Goal: Information Seeking & Learning: Learn about a topic

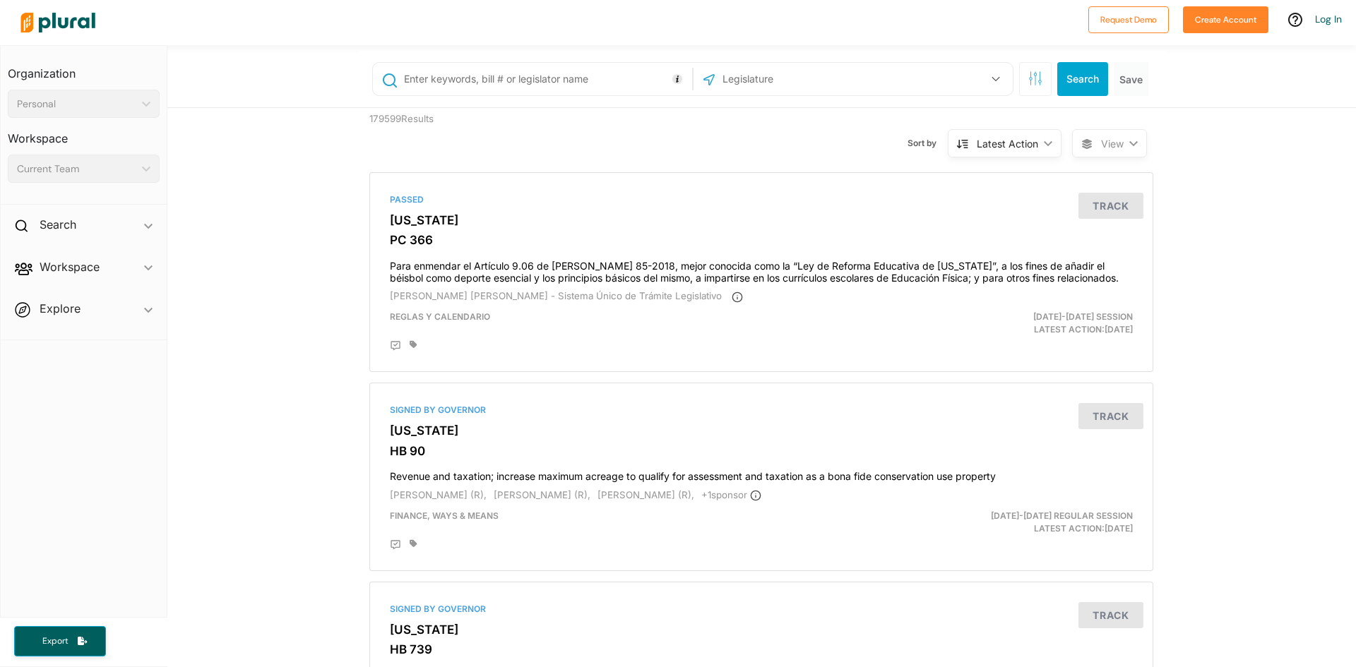
click at [545, 81] on input "text" at bounding box center [546, 79] width 286 height 27
type input "[PERSON_NAME]"
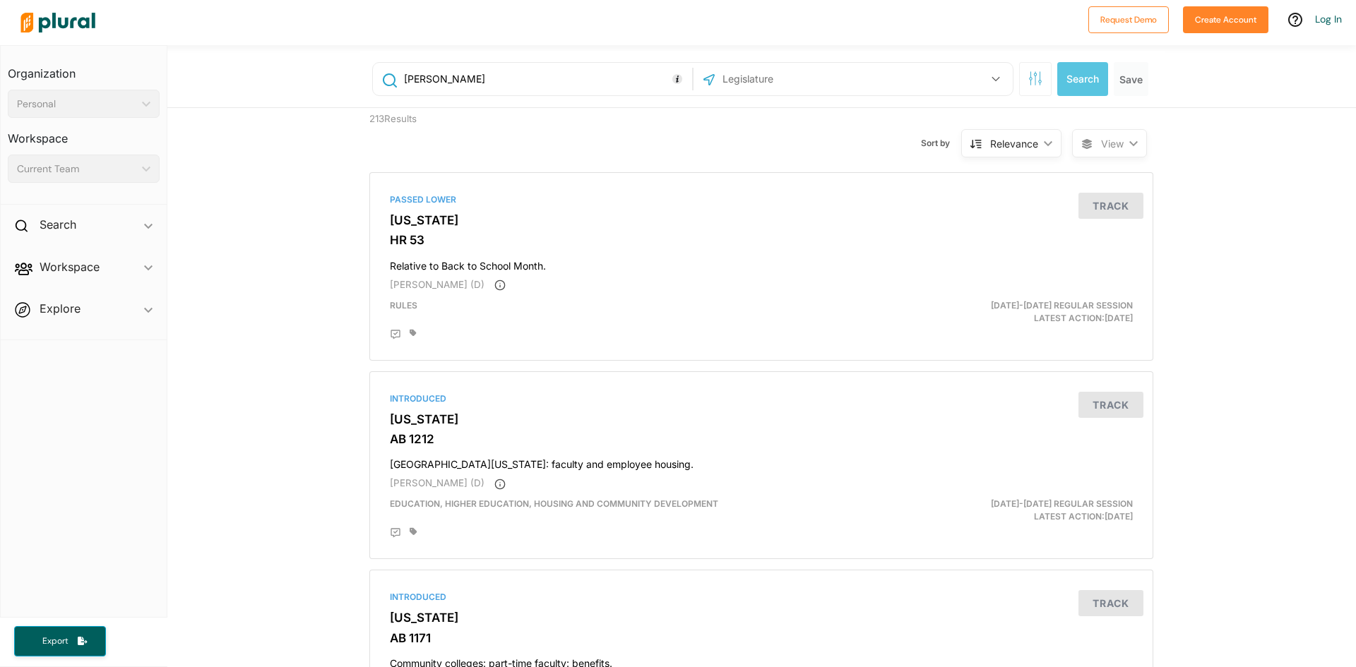
drag, startPoint x: 410, startPoint y: 221, endPoint x: 253, endPoint y: 289, distance: 170.8
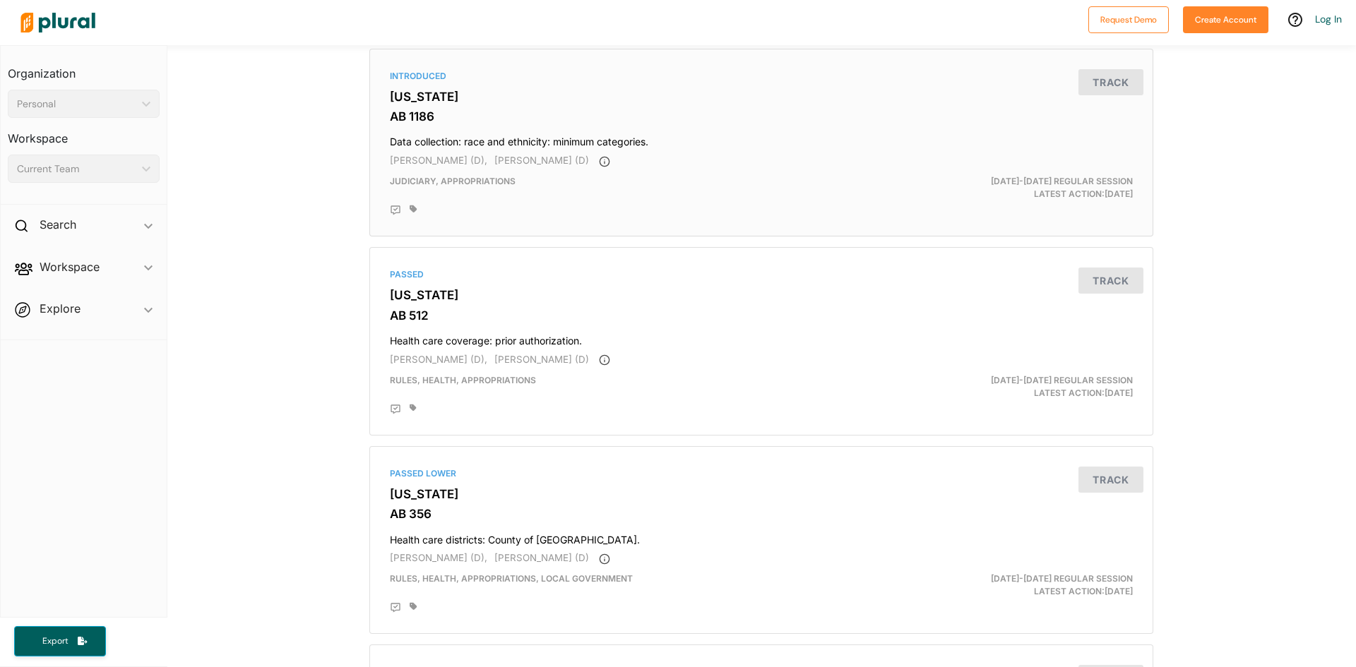
scroll to position [2118, 0]
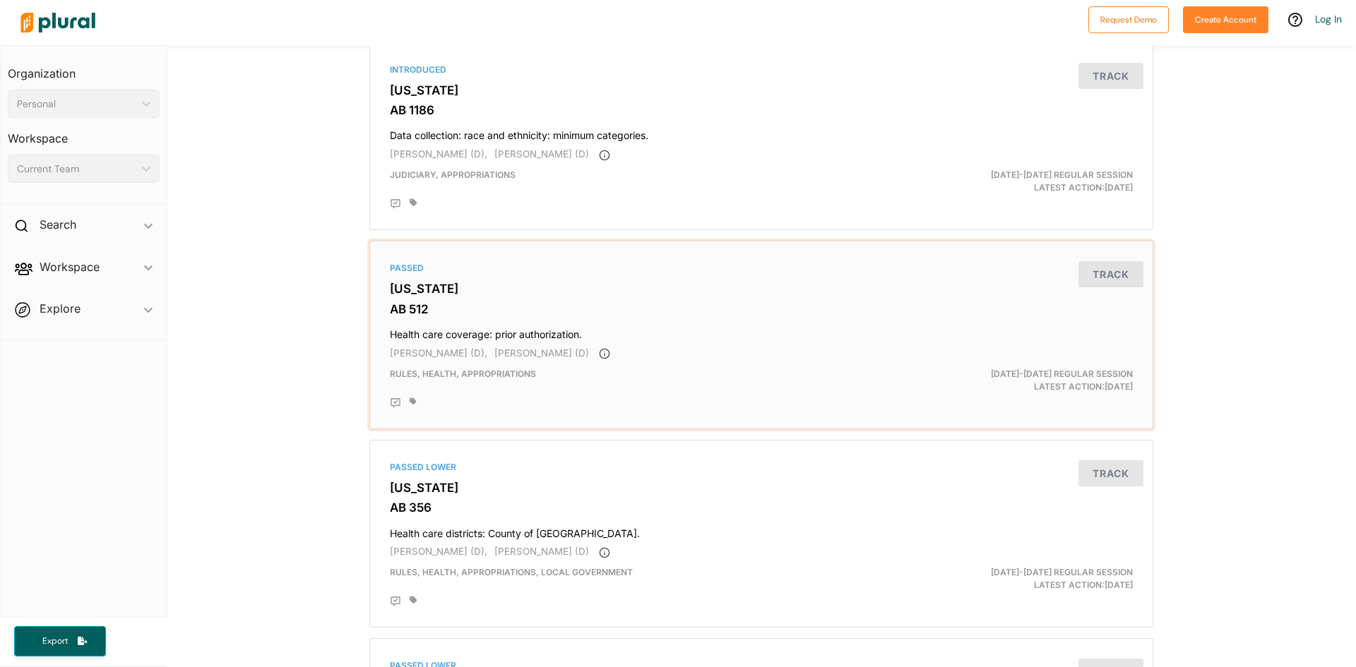
drag, startPoint x: 421, startPoint y: 283, endPoint x: 412, endPoint y: 351, distance: 68.4
click at [412, 351] on span "[PERSON_NAME] (D)," at bounding box center [438, 352] width 97 height 11
click at [410, 273] on div "Passed" at bounding box center [761, 268] width 743 height 13
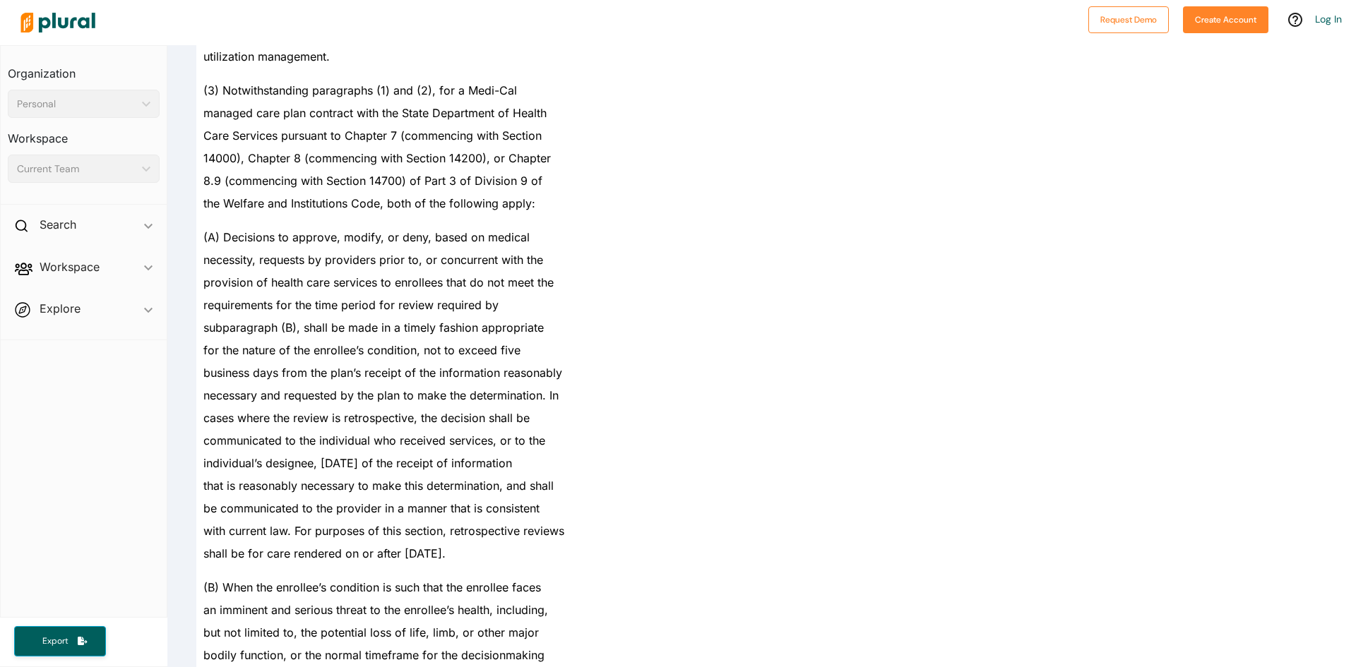
scroll to position [2895, 0]
